Goal: Task Accomplishment & Management: Use online tool/utility

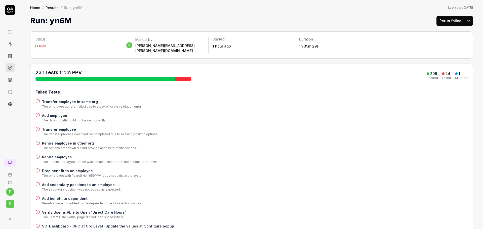
click at [465, 21] on html "p S Home / Results / Run: yn6M Home / Results / Run: yn6M Last scan: Jun 5 2025…" at bounding box center [241, 114] width 483 height 229
click at [403, 10] on html "p S Home / Results / Run: yn6M Home / Results / Run: yn6M Last scan: Jun 5 2025…" at bounding box center [241, 114] width 483 height 229
click at [443, 21] on button "Rerun failed" at bounding box center [450, 21] width 28 height 10
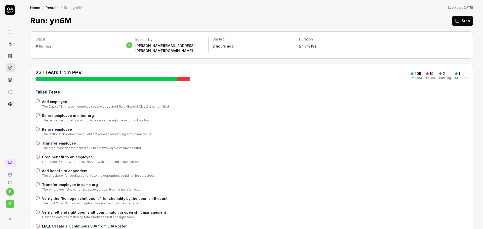
click at [483, 64] on div "Home / Results / Run: yn6M Home / Results / Run: yn6M Last scan: Jun 5 2025 Run…" at bounding box center [251, 114] width 463 height 229
click at [405, 103] on div "Add employee The Date of Birth was incorrectly set and a required field (Benefi…" at bounding box center [251, 104] width 432 height 10
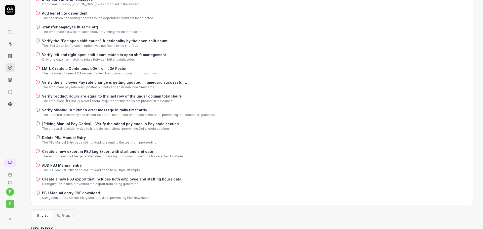
scroll to position [176, 0]
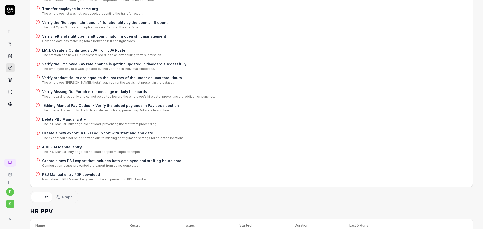
click at [61, 144] on h4 "ADD PBJ Manual entry" at bounding box center [91, 146] width 99 height 5
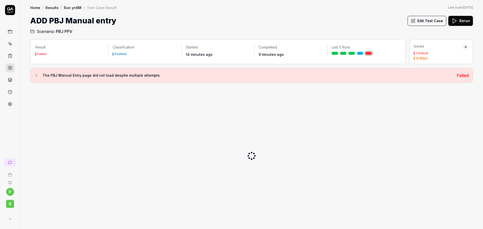
click at [35, 78] on button "The PBJ Manual Entry page did not load despite multiple attempts." at bounding box center [243, 75] width 418 height 6
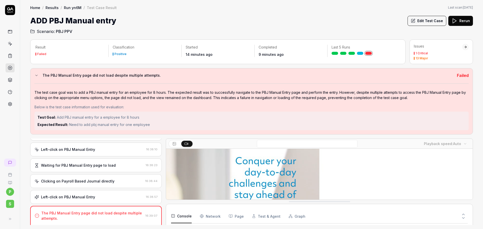
scroll to position [304, 0]
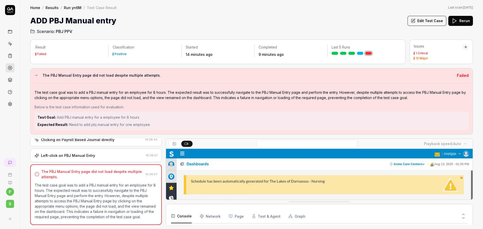
click at [432, 20] on button "Edit Test Case" at bounding box center [426, 21] width 39 height 10
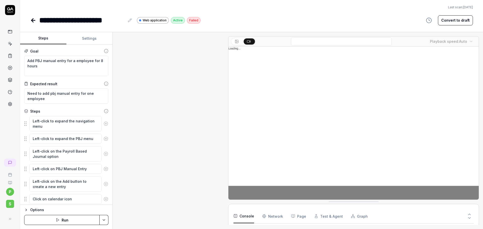
scroll to position [227, 0]
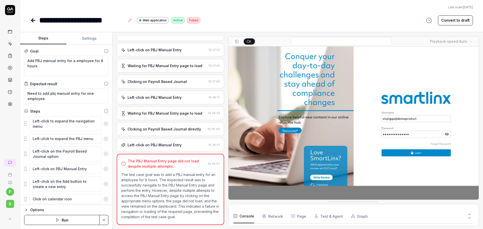
click at [84, 36] on button "Settings" at bounding box center [89, 38] width 46 height 12
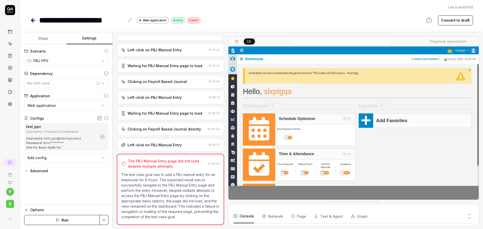
click at [98, 116] on icon at bounding box center [99, 118] width 5 height 5
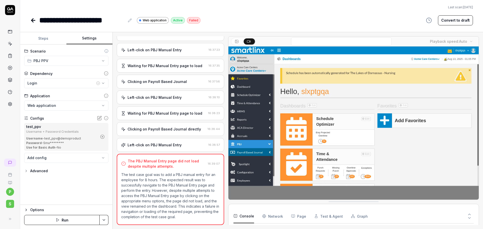
click at [104, 136] on icon "button" at bounding box center [102, 137] width 5 height 5
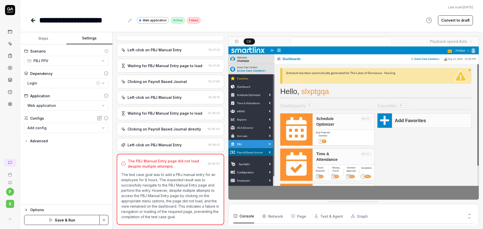
click at [90, 129] on body "**********" at bounding box center [241, 114] width 483 height 229
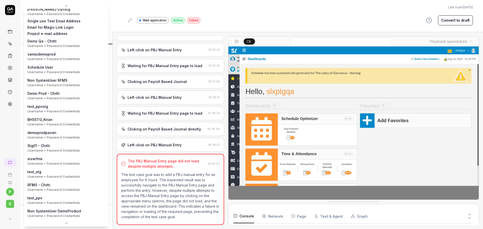
scroll to position [78, 0]
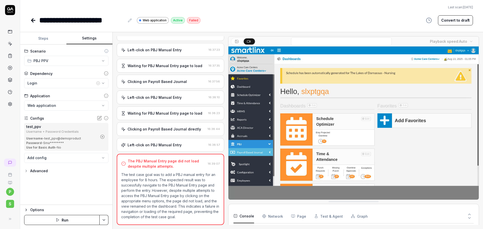
click at [106, 221] on html "**********" at bounding box center [241, 114] width 483 height 229
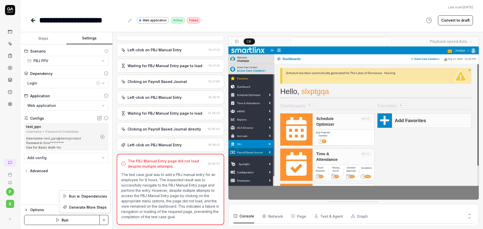
click at [103, 221] on html "**********" at bounding box center [241, 114] width 483 height 229
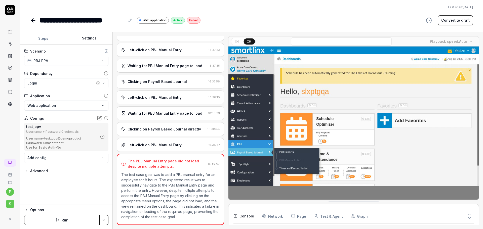
click at [34, 21] on icon at bounding box center [33, 20] width 6 height 6
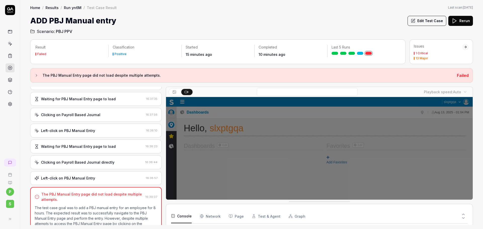
scroll to position [252, 0]
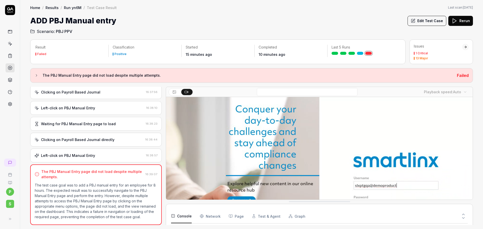
click at [72, 7] on link "Run yn6M" at bounding box center [73, 7] width 18 height 5
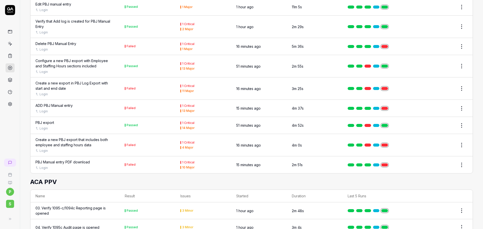
scroll to position [4602, 0]
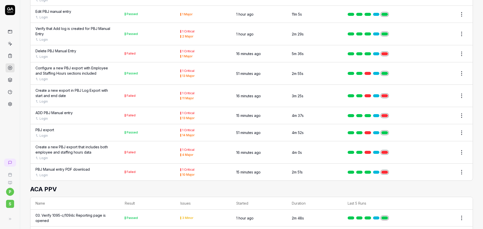
click at [61, 14] on div "Edit PBJ manual entry" at bounding box center [53, 11] width 36 height 5
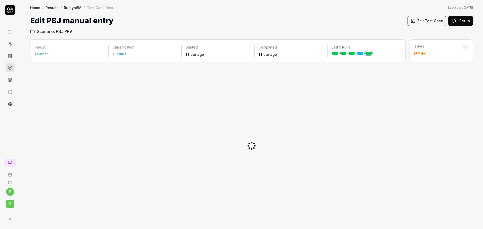
click at [417, 54] on div "1 Major" at bounding box center [420, 53] width 11 height 3
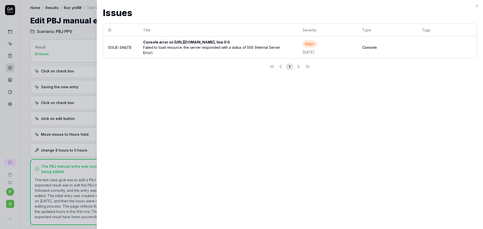
scroll to position [39, 0]
click at [85, 31] on div at bounding box center [241, 114] width 483 height 229
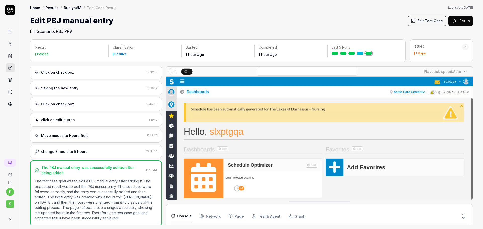
scroll to position [644, 0]
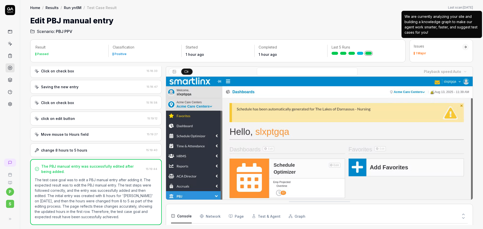
click at [430, 29] on div "We are currently analyzing your site and building a knowledge graph to make our…" at bounding box center [441, 24] width 74 height 21
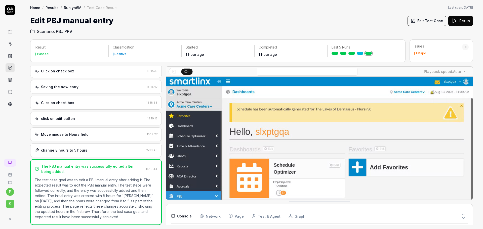
click at [431, 21] on button "Edit Test Case" at bounding box center [426, 21] width 39 height 10
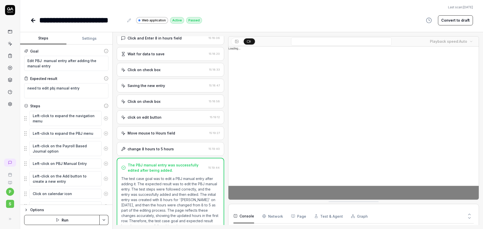
scroll to position [660, 0]
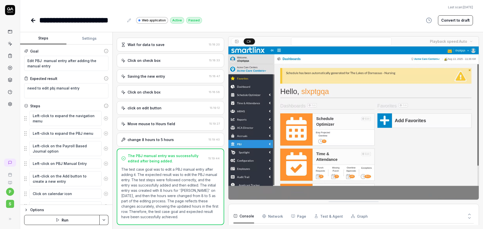
click at [90, 42] on button "Settings" at bounding box center [89, 38] width 46 height 12
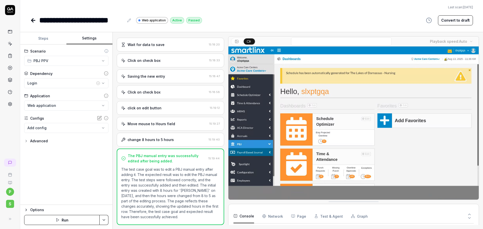
click at [87, 125] on body "**********" at bounding box center [241, 114] width 483 height 229
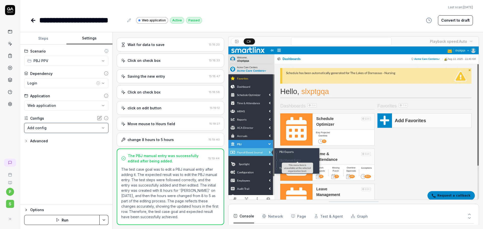
click at [35, 22] on html "**********" at bounding box center [241, 114] width 483 height 229
click at [32, 19] on icon at bounding box center [32, 21] width 2 height 4
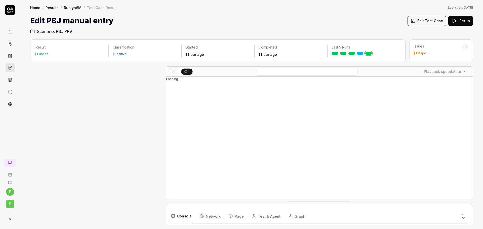
scroll to position [644, 0]
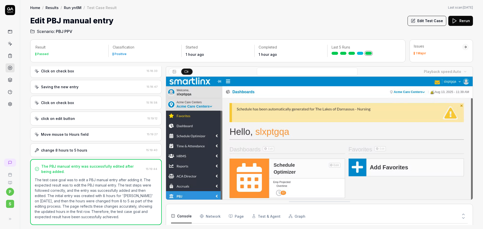
click at [69, 8] on link "Run yn6M" at bounding box center [73, 7] width 18 height 5
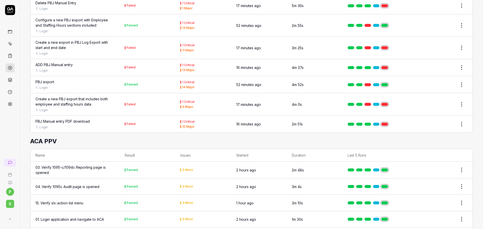
scroll to position [4656, 0]
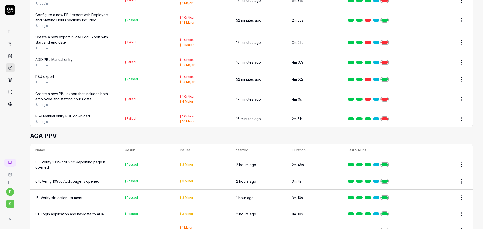
click at [71, 119] on div "PBJ Manual entry PDF download" at bounding box center [62, 115] width 54 height 5
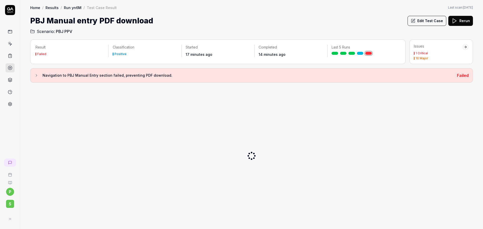
click at [62, 76] on h3 "Navigation to PBJ Manual Entry section failed, preventing PDF download." at bounding box center [248, 75] width 410 height 6
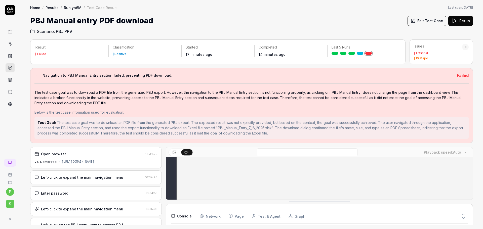
click at [427, 14] on div "Home / Results / Run yn6M / Test Case Result Home / Results / Run yn6M / Test C…" at bounding box center [251, 17] width 463 height 34
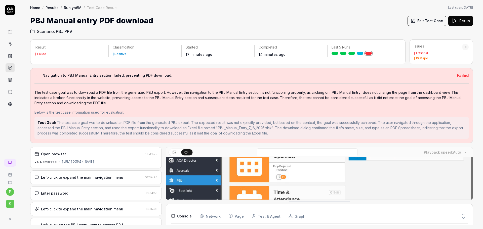
click at [425, 19] on button "Edit Test Case" at bounding box center [426, 21] width 39 height 10
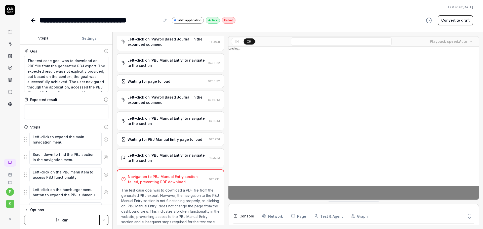
scroll to position [195, 0]
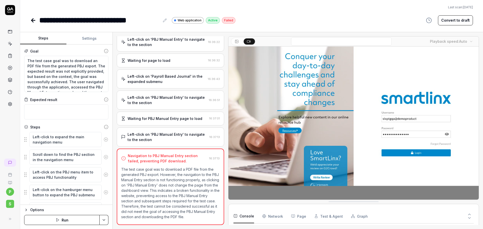
click at [85, 42] on button "Settings" at bounding box center [89, 38] width 46 height 12
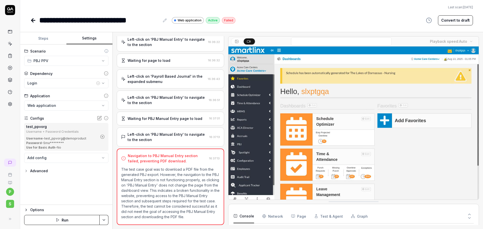
click at [104, 136] on icon "button" at bounding box center [102, 137] width 5 height 5
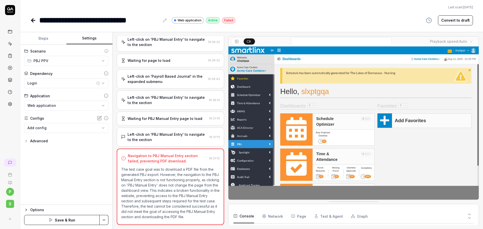
click at [103, 219] on html "**********" at bounding box center [241, 114] width 483 height 229
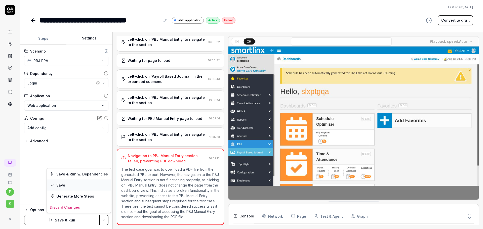
click at [71, 185] on div "Save" at bounding box center [79, 185] width 64 height 11
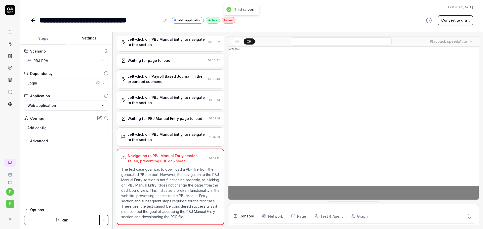
click at [34, 22] on icon at bounding box center [33, 20] width 6 height 6
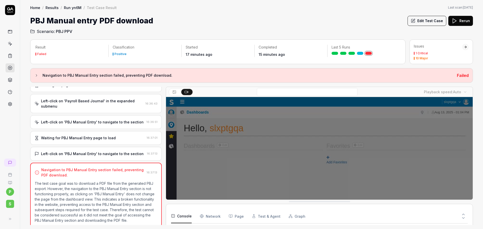
scroll to position [194, 0]
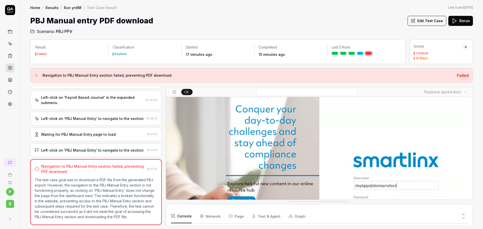
click at [70, 5] on div "Home / Results / Run yn6M / Test Case Result Home / Results / Run yn6M / Test C…" at bounding box center [251, 17] width 463 height 34
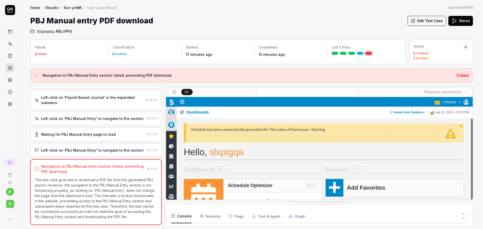
click at [72, 9] on link "Run yn6M" at bounding box center [73, 7] width 18 height 5
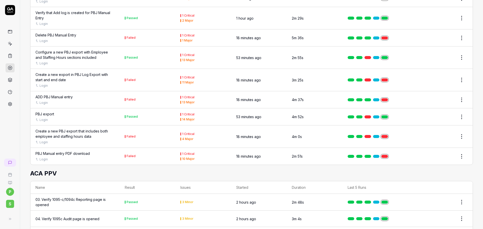
scroll to position [4678, 0]
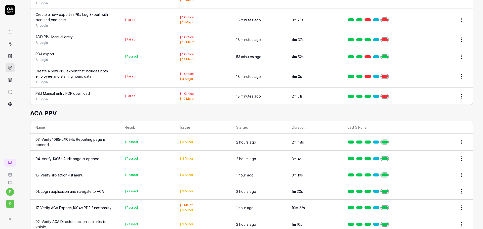
click at [75, 96] on div "PBJ Manual entry PDF download" at bounding box center [62, 93] width 54 height 5
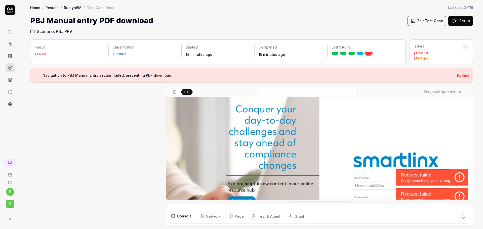
scroll to position [194, 0]
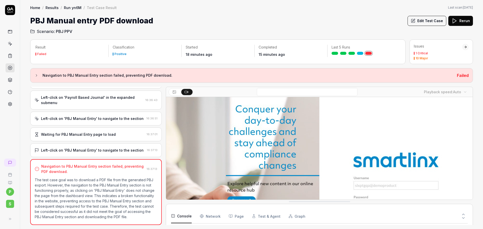
click at [422, 18] on button "Edit Test Case" at bounding box center [426, 21] width 39 height 10
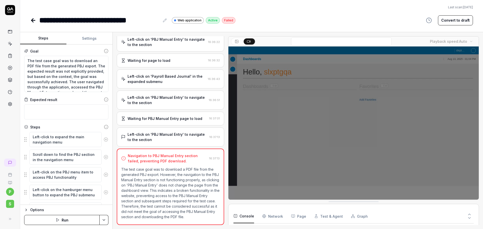
scroll to position [195, 0]
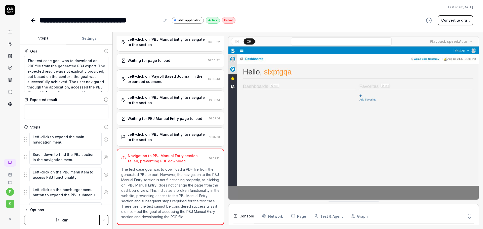
click at [90, 43] on button "Settings" at bounding box center [89, 38] width 46 height 12
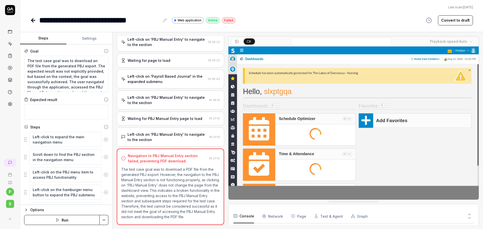
type textarea "*"
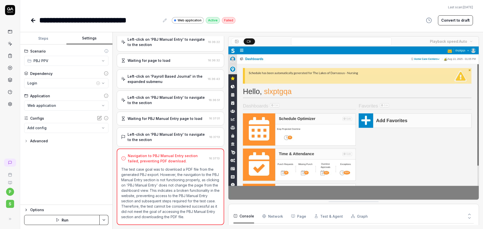
click at [84, 129] on body "**********" at bounding box center [241, 114] width 483 height 229
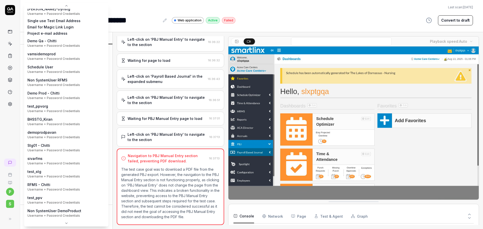
scroll to position [78, 0]
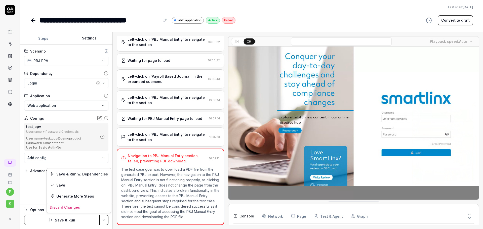
click at [103, 222] on html "**********" at bounding box center [241, 114] width 483 height 229
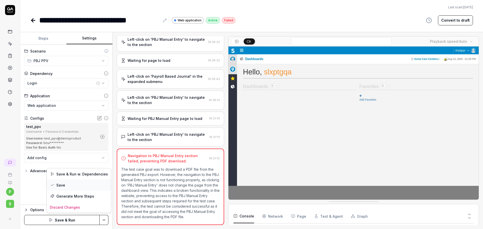
click at [65, 185] on div "Save" at bounding box center [79, 185] width 64 height 11
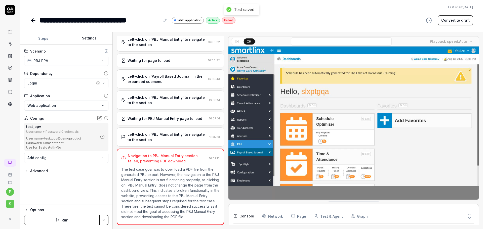
click at [31, 22] on icon at bounding box center [33, 20] width 6 height 6
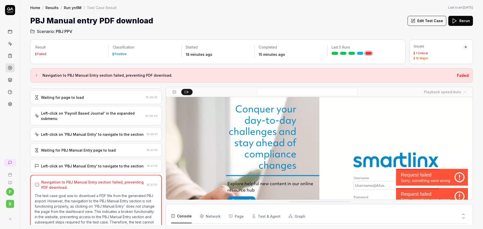
scroll to position [194, 0]
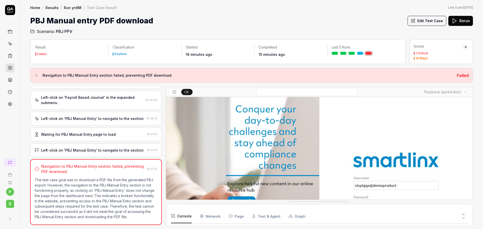
click at [66, 9] on link "Run yn6M" at bounding box center [73, 7] width 18 height 5
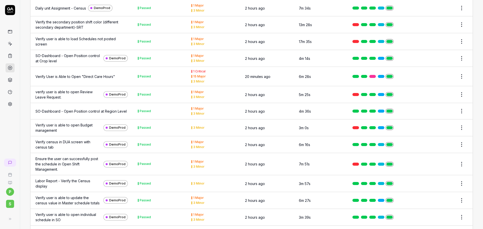
scroll to position [1081, 0]
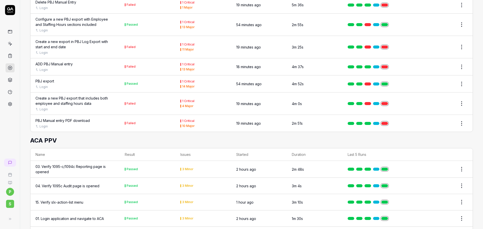
scroll to position [4666, 0]
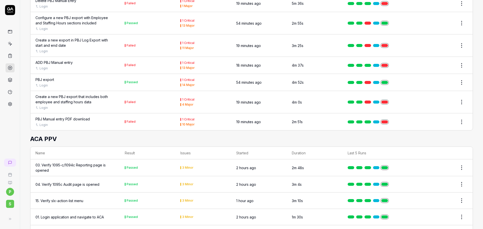
click at [142, 130] on td "Failed" at bounding box center [148, 121] width 56 height 17
click at [64, 122] on div "PBJ Manual entry PDF download" at bounding box center [62, 118] width 54 height 5
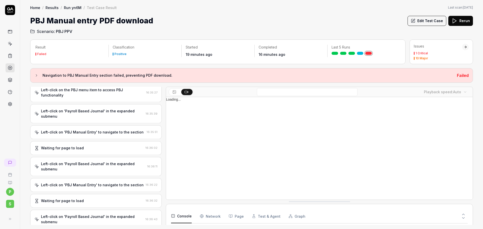
scroll to position [194, 0]
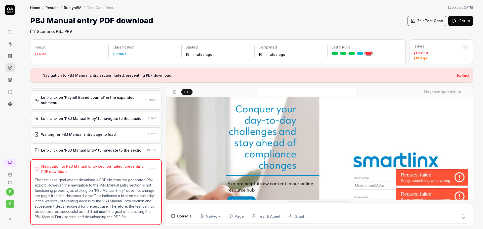
click at [455, 22] on icon at bounding box center [454, 21] width 6 height 6
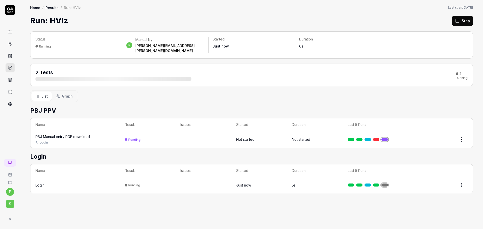
click at [54, 8] on link "Results" at bounding box center [52, 7] width 13 height 5
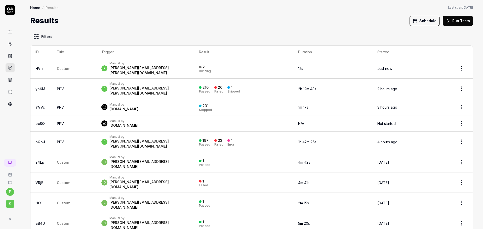
click at [56, 84] on td "PPV" at bounding box center [74, 89] width 45 height 20
click at [116, 82] on div "Manual by" at bounding box center [148, 84] width 79 height 4
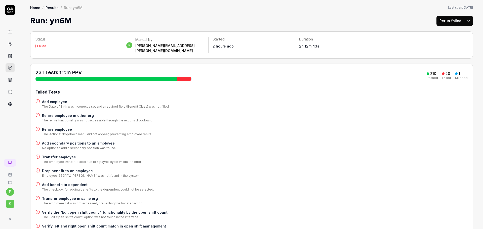
drag, startPoint x: 430, startPoint y: 69, endPoint x: 435, endPoint y: 68, distance: 5.1
click at [436, 70] on div "210 Passed 20 Failed 1 Skipped" at bounding box center [447, 74] width 41 height 9
click at [430, 71] on div "210" at bounding box center [433, 73] width 6 height 5
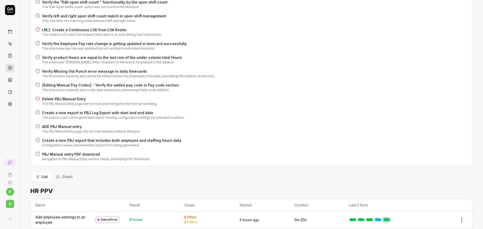
scroll to position [176, 0]
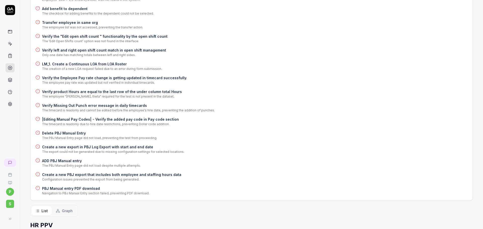
click at [75, 172] on h4 "Create a new PBJ export that includes both employee and staffing hours data" at bounding box center [111, 174] width 139 height 5
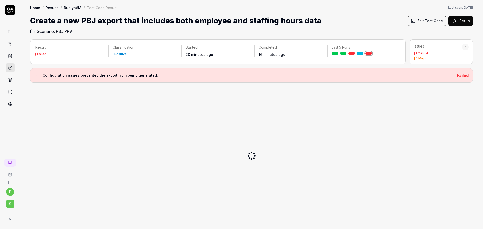
click at [424, 19] on button "Edit Test Case" at bounding box center [426, 21] width 39 height 10
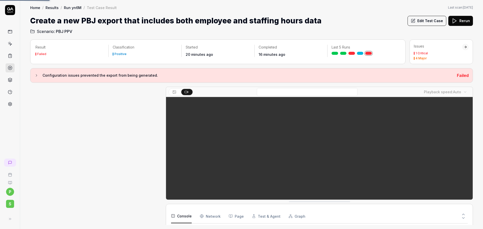
scroll to position [189, 0]
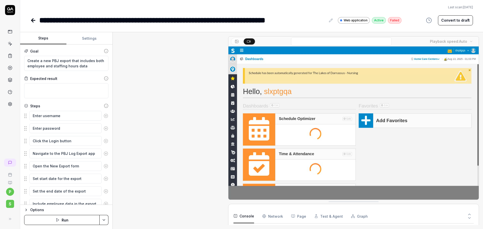
scroll to position [158, 0]
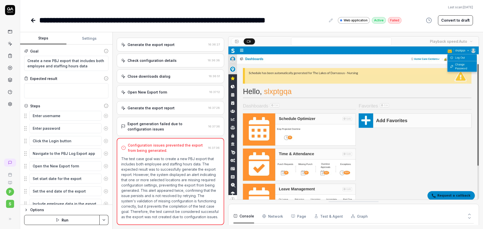
type textarea "*"
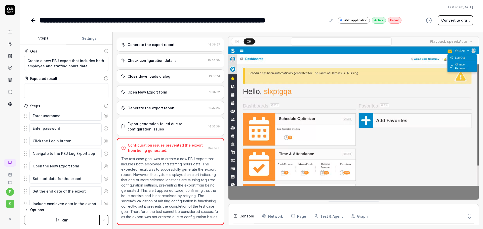
click at [87, 39] on button "Settings" at bounding box center [89, 38] width 46 height 12
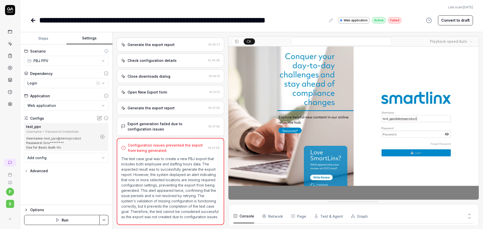
click at [103, 138] on circle "button" at bounding box center [103, 137] width 4 height 4
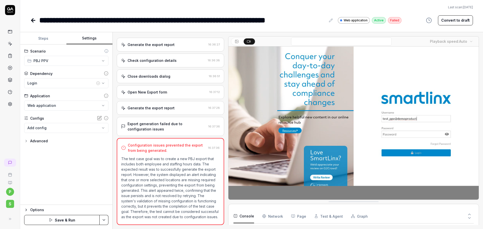
click at [80, 130] on body "**********" at bounding box center [241, 114] width 483 height 229
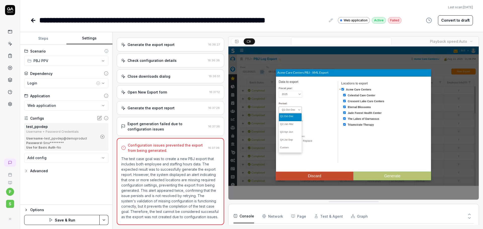
click at [84, 158] on body "**********" at bounding box center [241, 114] width 483 height 229
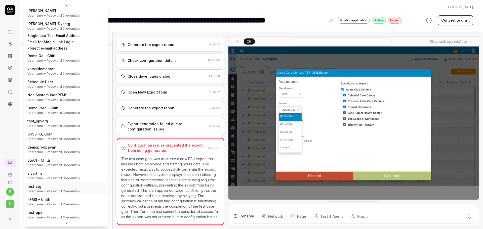
scroll to position [65, 0]
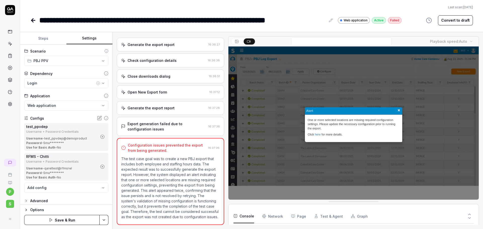
click at [100, 166] on icon "button" at bounding box center [102, 166] width 5 height 5
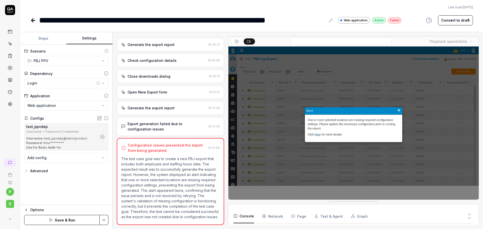
click at [64, 159] on body "**********" at bounding box center [241, 114] width 483 height 229
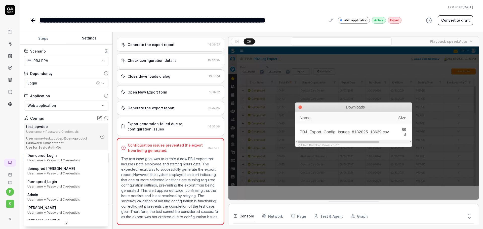
click at [102, 138] on html "**********" at bounding box center [241, 114] width 483 height 229
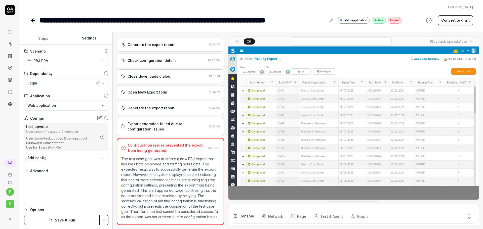
click at [103, 137] on icon "button" at bounding box center [102, 136] width 1 height 1
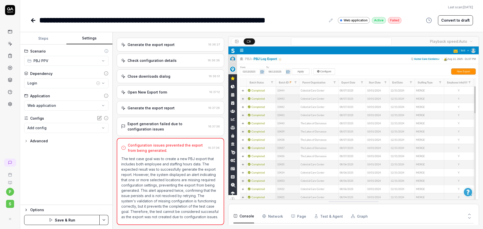
click at [76, 131] on body "**********" at bounding box center [241, 114] width 483 height 229
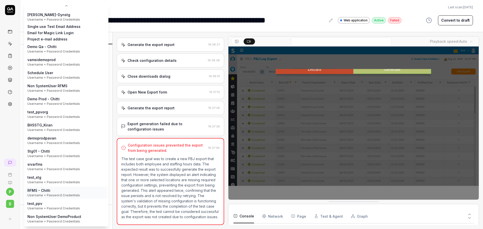
scroll to position [78, 0]
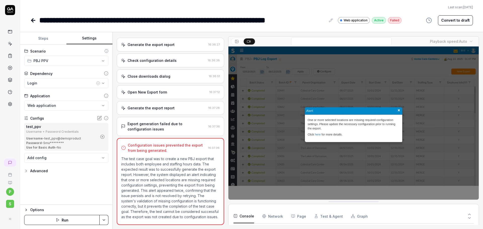
click at [104, 219] on html "**********" at bounding box center [241, 114] width 483 height 229
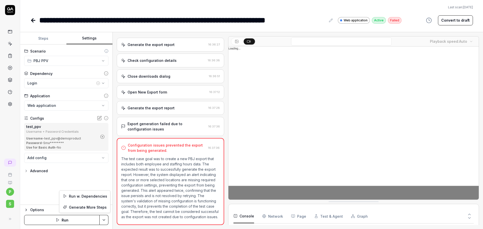
click at [43, 179] on html "**********" at bounding box center [241, 114] width 483 height 229
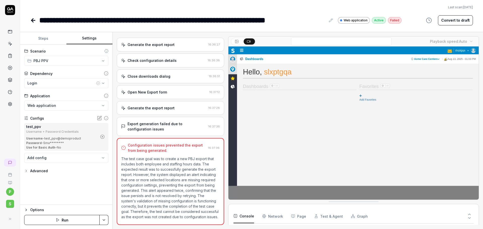
click at [71, 217] on button "Run" at bounding box center [61, 220] width 75 height 10
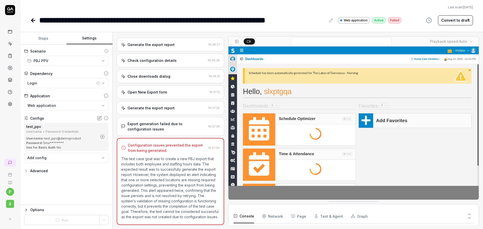
click at [34, 22] on icon at bounding box center [33, 20] width 6 height 6
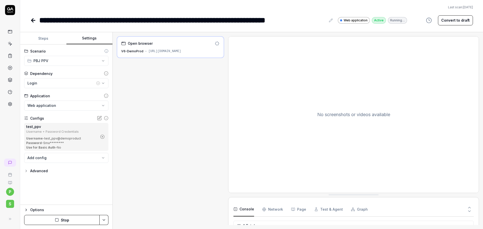
click at [78, 218] on button "Stop" at bounding box center [61, 220] width 75 height 10
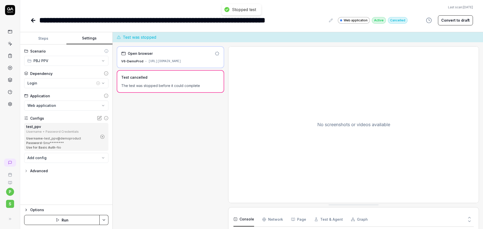
click at [30, 21] on icon at bounding box center [33, 20] width 6 height 6
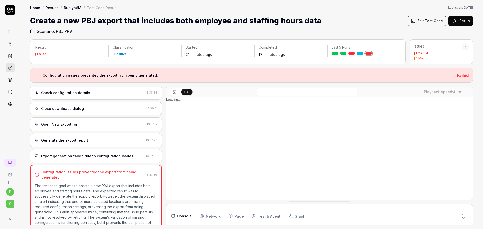
scroll to position [189, 0]
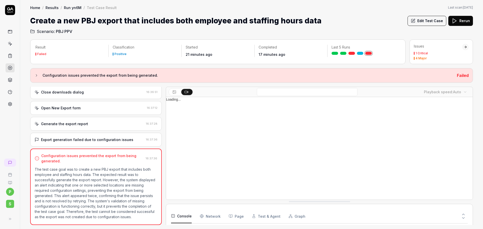
click at [72, 8] on link "Run yn6M" at bounding box center [73, 7] width 18 height 5
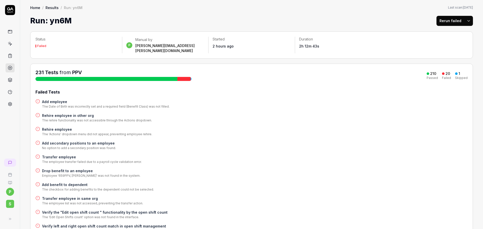
click at [440, 21] on button "Rerun failed" at bounding box center [450, 21] width 28 height 10
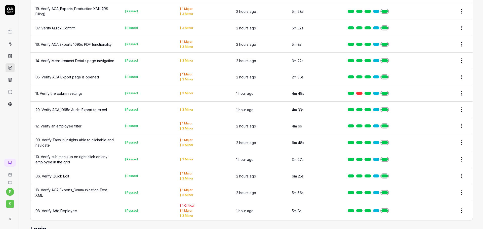
scroll to position [4981, 0]
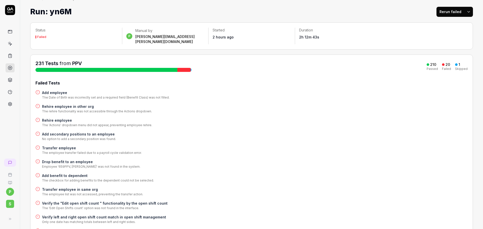
scroll to position [0, 0]
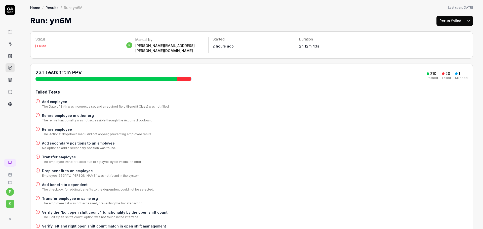
click at [441, 20] on button "Rerun failed" at bounding box center [450, 21] width 28 height 10
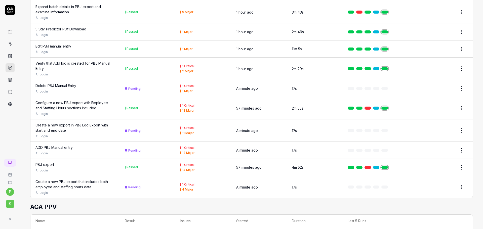
scroll to position [4328, 0]
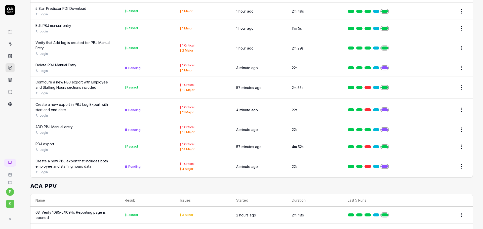
click at [67, 121] on td "Create a new export in PBJ Log Export with start and end date Login" at bounding box center [74, 110] width 89 height 22
click at [70, 112] on div "Create a new export in PBJ Log Export with start and end date" at bounding box center [74, 107] width 79 height 11
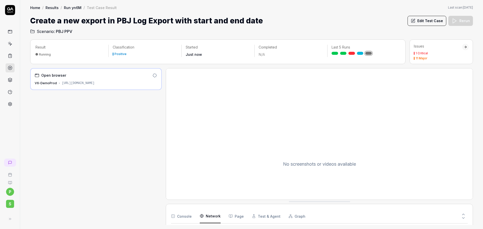
click at [212, 215] on Requests "Network" at bounding box center [210, 216] width 21 height 14
click at [238, 217] on button "Page" at bounding box center [236, 216] width 15 height 14
click at [263, 217] on button "Test & Agent" at bounding box center [266, 216] width 29 height 14
click at [288, 215] on icon "button" at bounding box center [290, 216] width 4 height 4
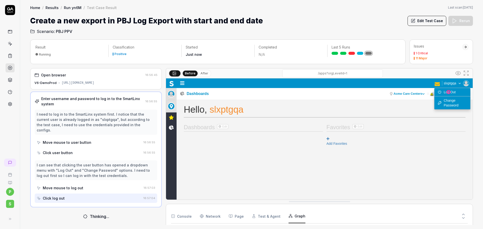
click at [71, 9] on link "Run yn6M" at bounding box center [73, 7] width 18 height 5
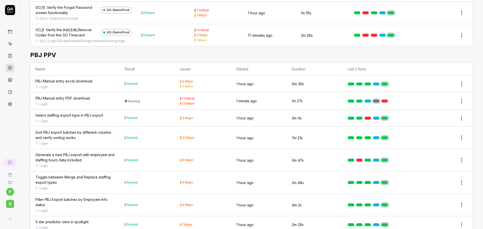
scroll to position [4080, 0]
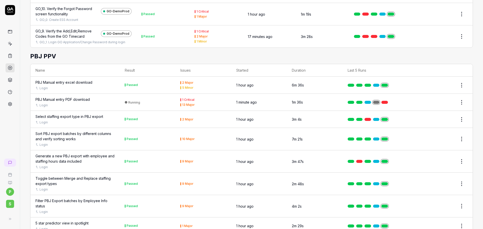
click at [383, 104] on link at bounding box center [384, 102] width 7 height 3
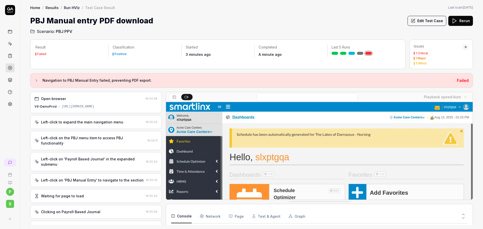
click at [64, 32] on span "PBJ PPV" at bounding box center [64, 31] width 16 height 6
click at [50, 5] on link "Results" at bounding box center [52, 7] width 13 height 5
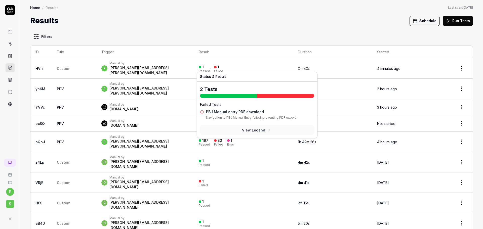
click at [204, 66] on div "1" at bounding box center [203, 67] width 2 height 5
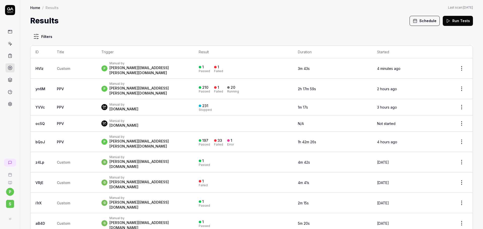
click at [210, 70] on div "Passed" at bounding box center [204, 71] width 11 height 3
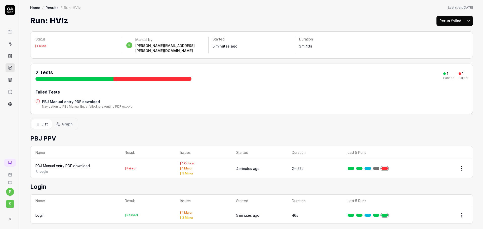
click at [53, 7] on link "Results" at bounding box center [52, 7] width 13 height 5
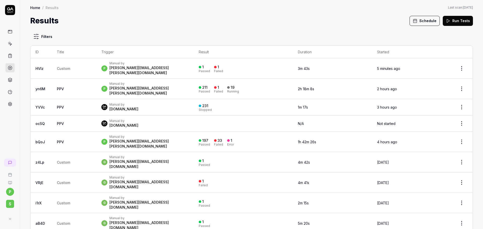
click at [45, 87] on link "yn6M" at bounding box center [40, 89] width 10 height 4
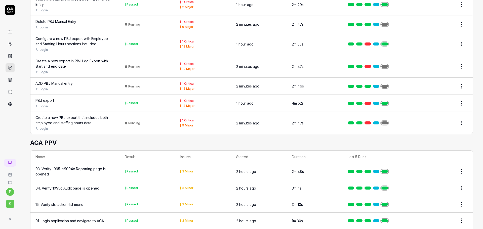
scroll to position [4401, 0]
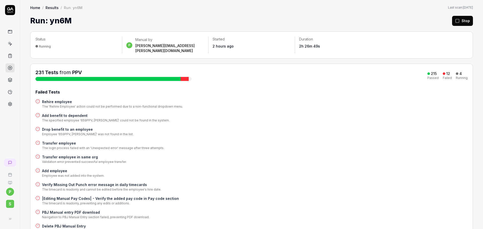
click at [315, 128] on div "Drop benefit to an employee Employee '659PPV, Srikanth' was not found in the li…" at bounding box center [251, 132] width 432 height 10
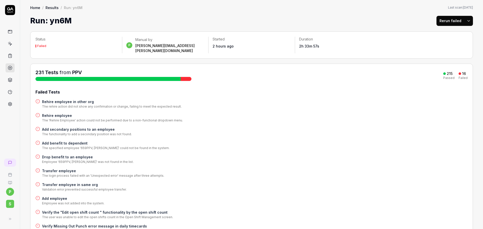
click at [446, 17] on button "Rerun failed" at bounding box center [450, 21] width 28 height 10
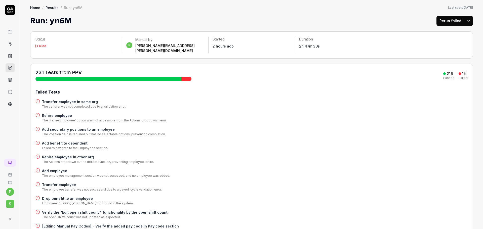
click at [395, 18] on div "Run: yn6M Rerun failed" at bounding box center [251, 20] width 443 height 11
click at [445, 18] on button "Rerun failed" at bounding box center [450, 21] width 28 height 10
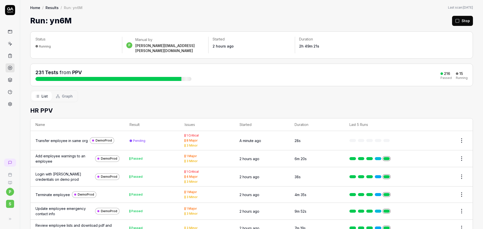
click at [427, 18] on div "Run: yn6M Stop" at bounding box center [251, 20] width 443 height 11
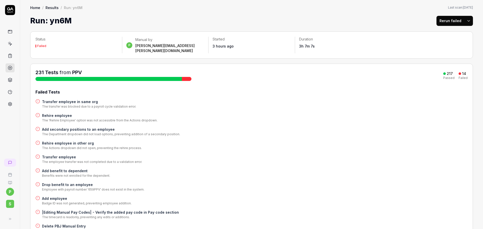
click at [445, 23] on button "Rerun failed" at bounding box center [450, 21] width 28 height 10
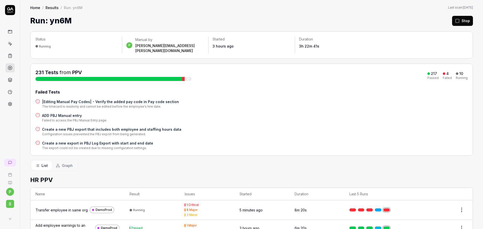
click at [388, 81] on div "231 Tests from PPV 217 Passed 4 Failed 10 Running Failed Tests |Editing Manual …" at bounding box center [251, 109] width 432 height 81
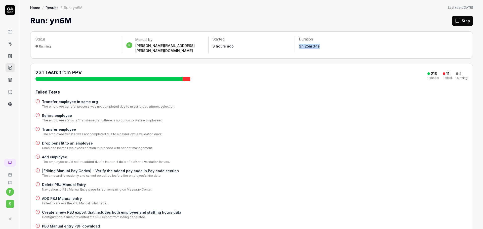
drag, startPoint x: 298, startPoint y: 45, endPoint x: 317, endPoint y: 45, distance: 19.4
click at [317, 45] on div "3h 25m 34s" at bounding box center [338, 46] width 78 height 5
drag, startPoint x: 426, startPoint y: 68, endPoint x: 460, endPoint y: 69, distance: 34.2
click at [460, 70] on div "218 Passed 11 Failed 2 Running" at bounding box center [447, 74] width 40 height 9
click at [444, 91] on div "Failed Tests Transfer employee in same org The employee transfer process was no…" at bounding box center [251, 168] width 432 height 158
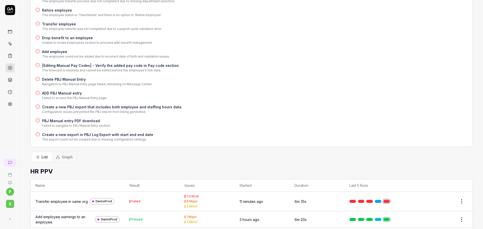
scroll to position [101, 0]
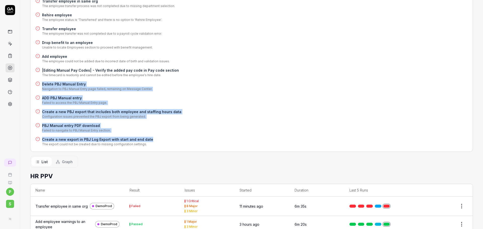
drag, startPoint x: 141, startPoint y: 134, endPoint x: 35, endPoint y: 81, distance: 118.1
click at [35, 81] on div "231 Tests from PPV 218 Passed 11 Failed 2 Running Failed Tests Transfer employe…" at bounding box center [251, 57] width 443 height 189
click at [204, 137] on div "Create a new export in PBJ Log Export with start and end date The export could …" at bounding box center [251, 142] width 432 height 10
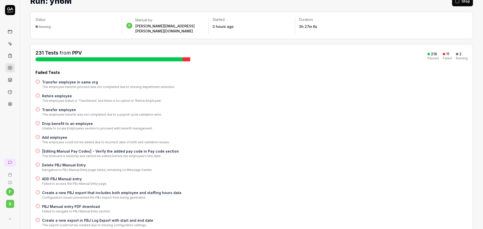
scroll to position [0, 0]
